Goal: Go to known website: Go to known website

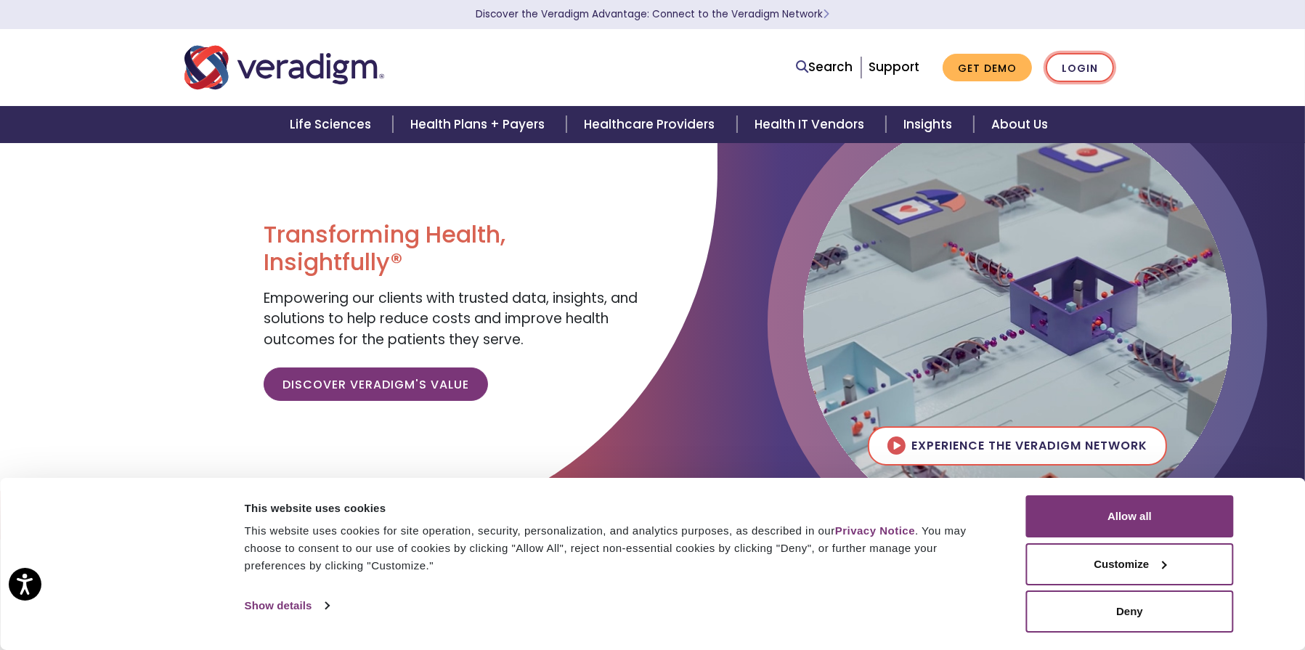
click at [1077, 61] on link "Login" at bounding box center [1080, 68] width 68 height 30
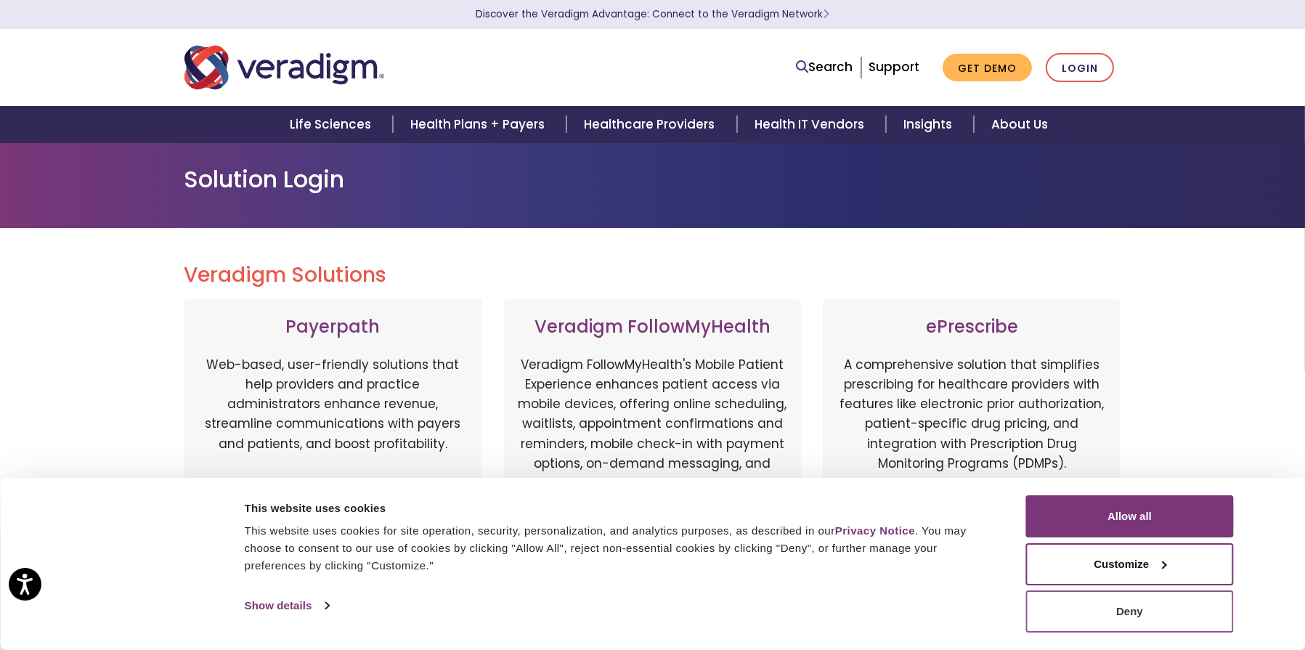
click at [1069, 607] on button "Deny" at bounding box center [1130, 612] width 208 height 42
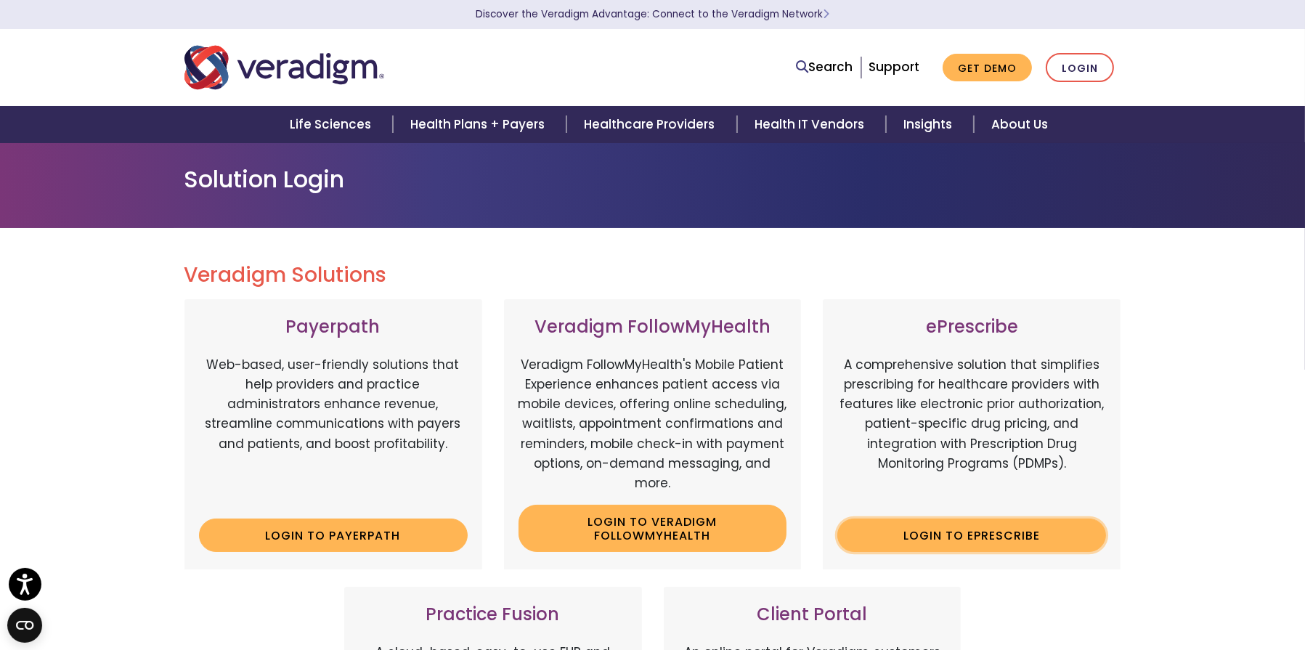
click at [971, 543] on link "Login to ePrescribe" at bounding box center [972, 535] width 269 height 33
